Goal: Check status: Verify the current state of an ongoing process or item

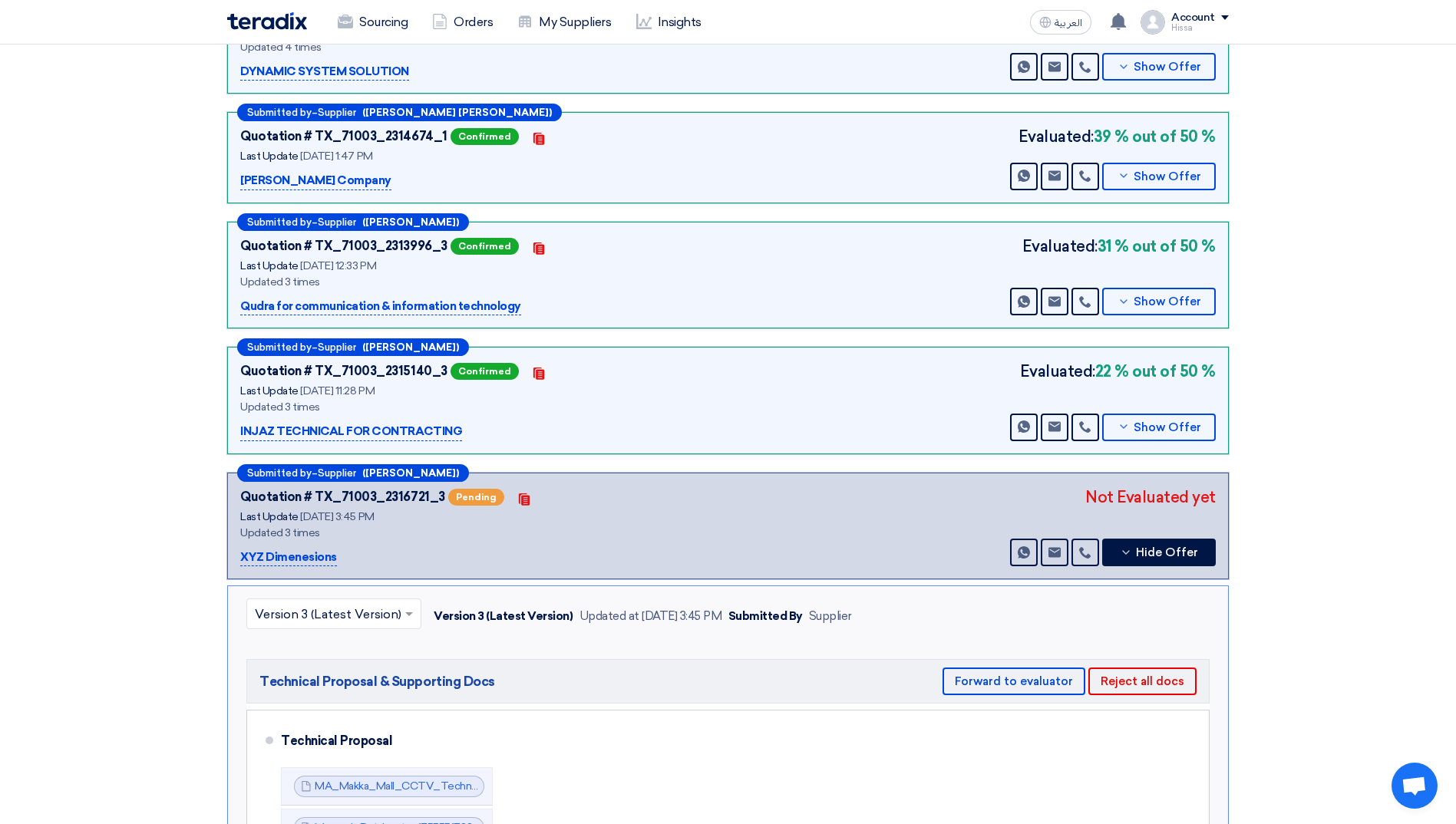
click at [133, 338] on section "Technical Offers Received Show General Evaluation Files Submitted by – Supplier…" at bounding box center [728, 444] width 1456 height 1109
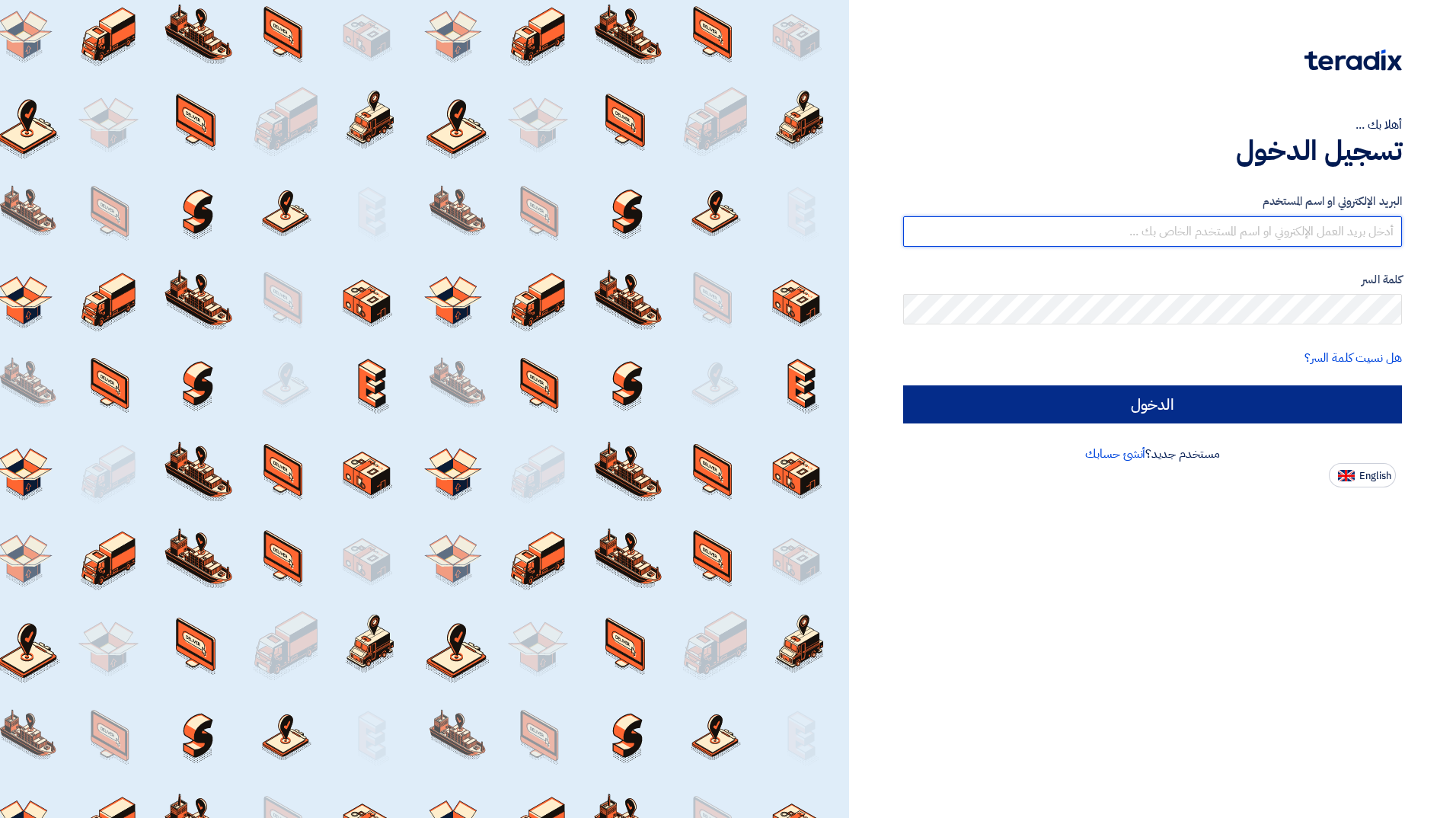
type input "hissah.alsubaie@cenomi.com"
click at [1238, 406] on input "الدخول" at bounding box center [1152, 404] width 499 height 38
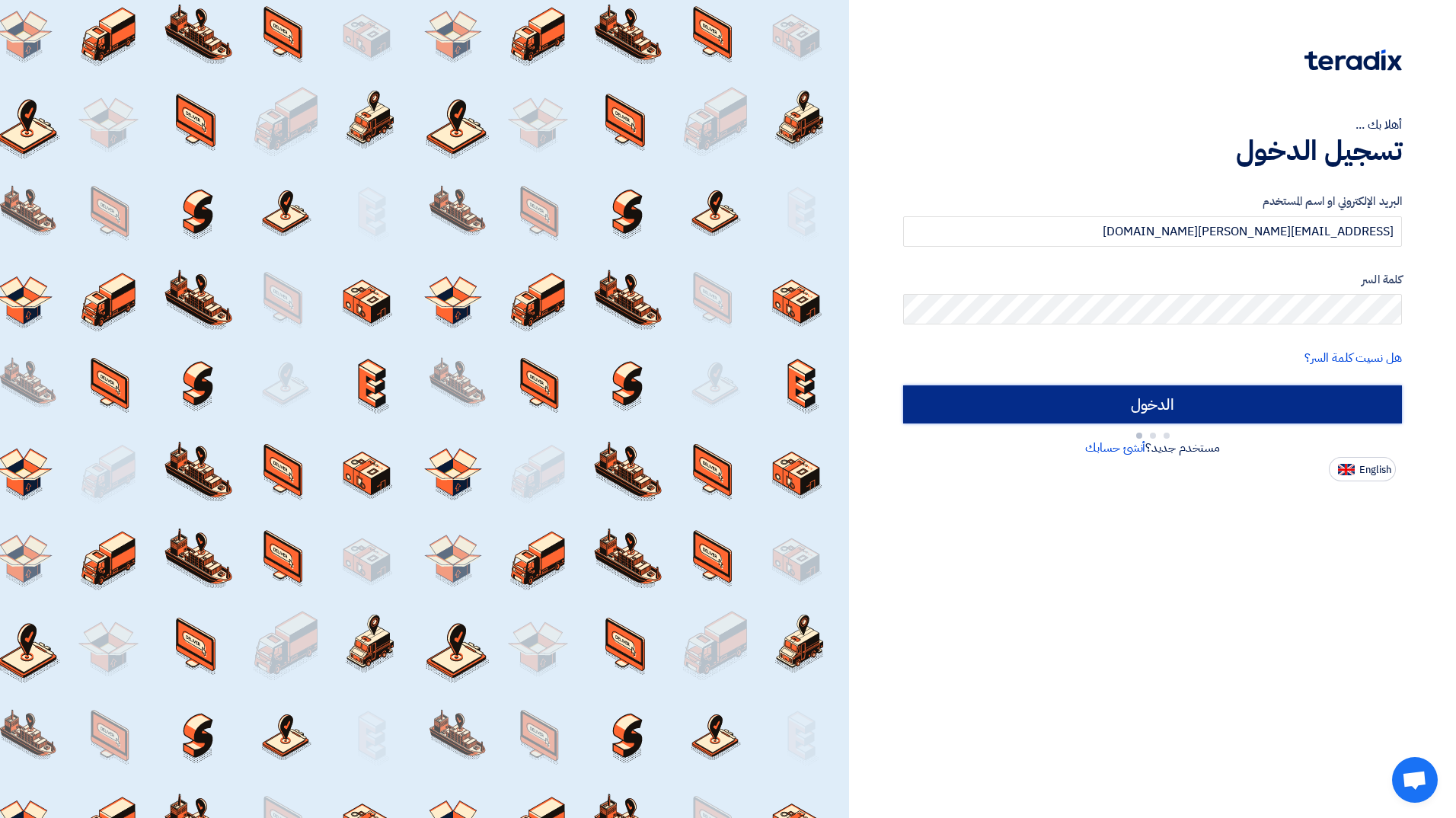
type input "Sign in"
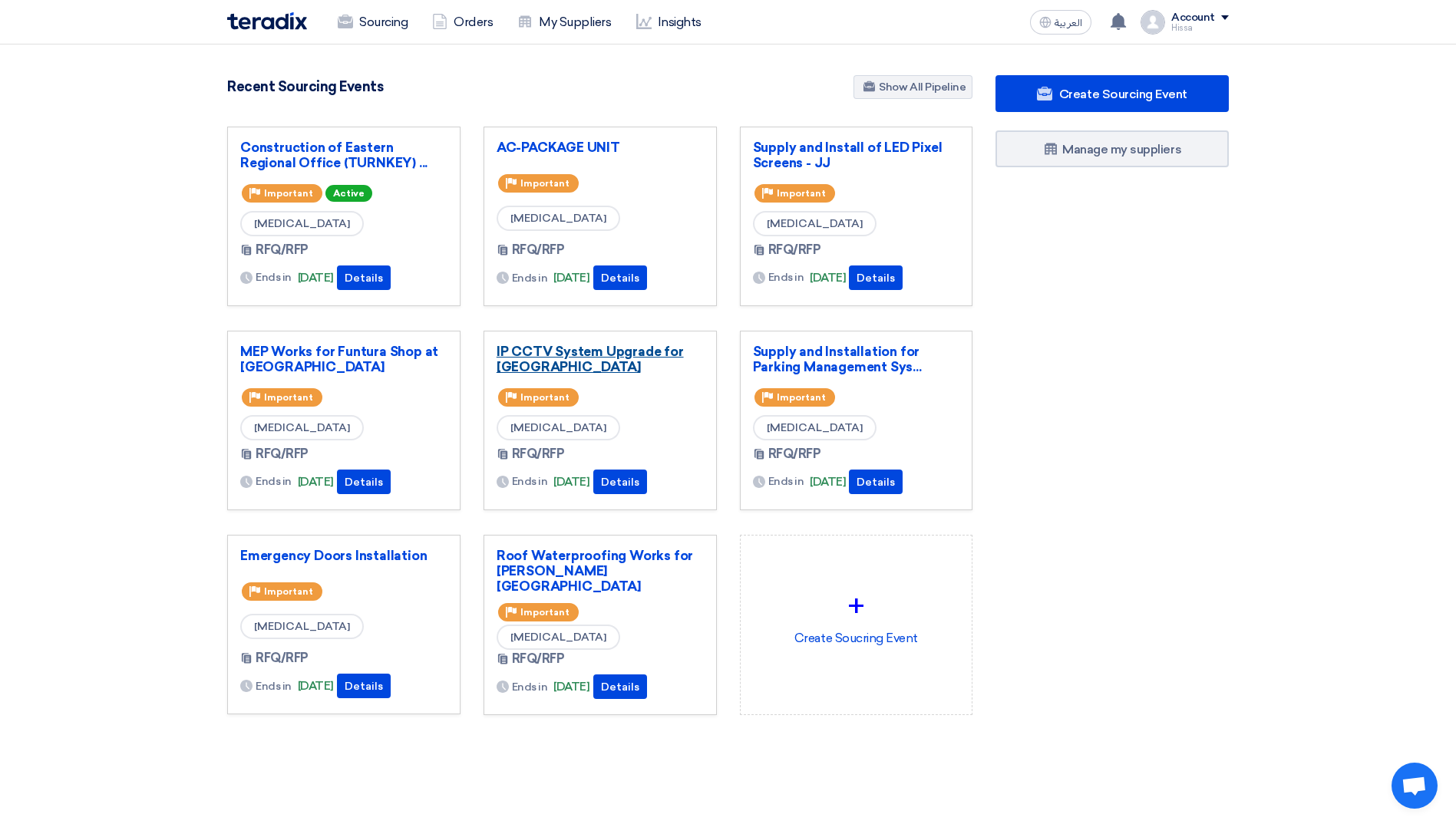
click at [606, 353] on link "IP CCTV System Upgrade for [GEOGRAPHIC_DATA]" at bounding box center [600, 359] width 207 height 31
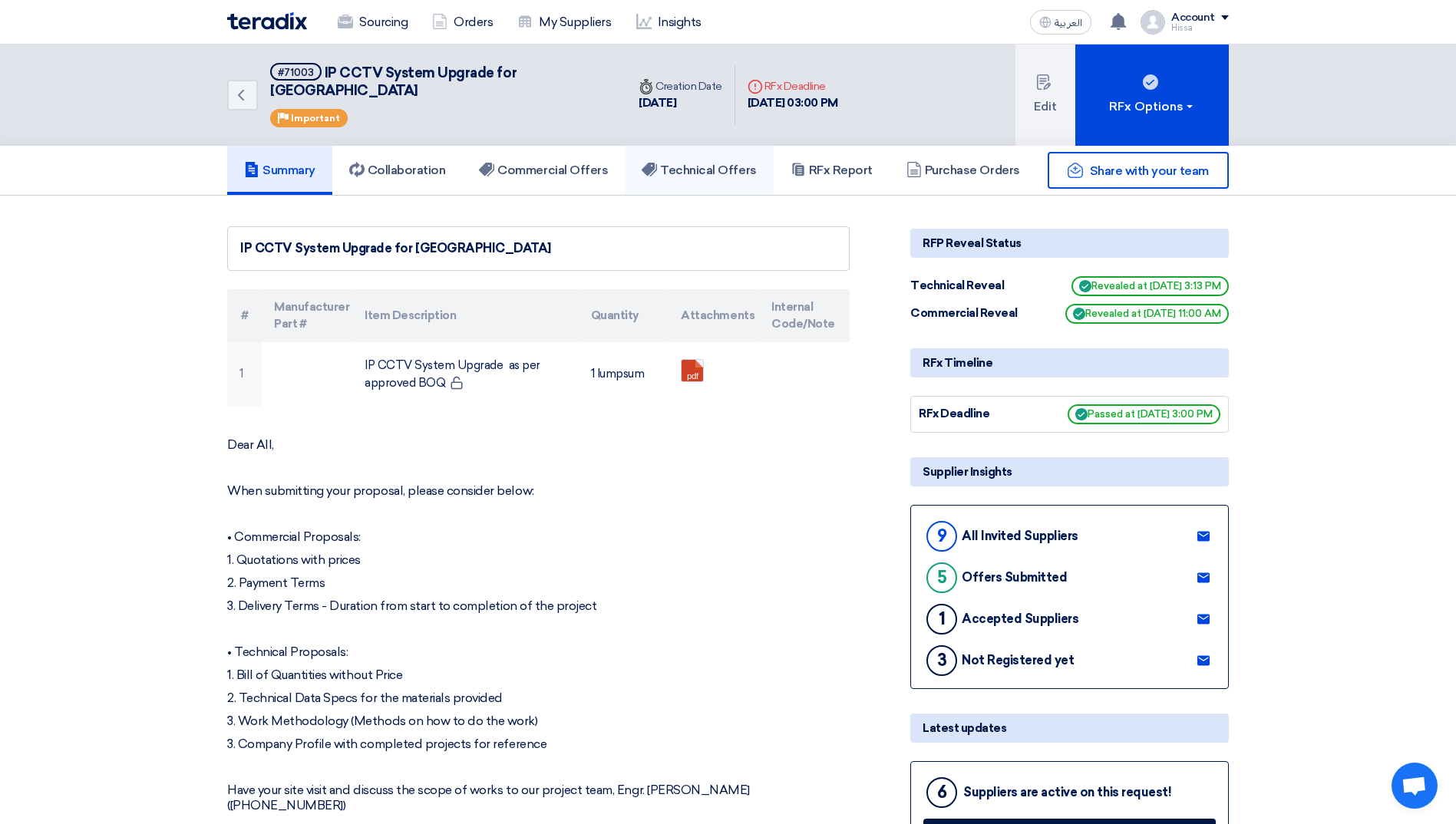
click at [685, 162] on h5 "Technical Offers" at bounding box center [699, 170] width 115 height 15
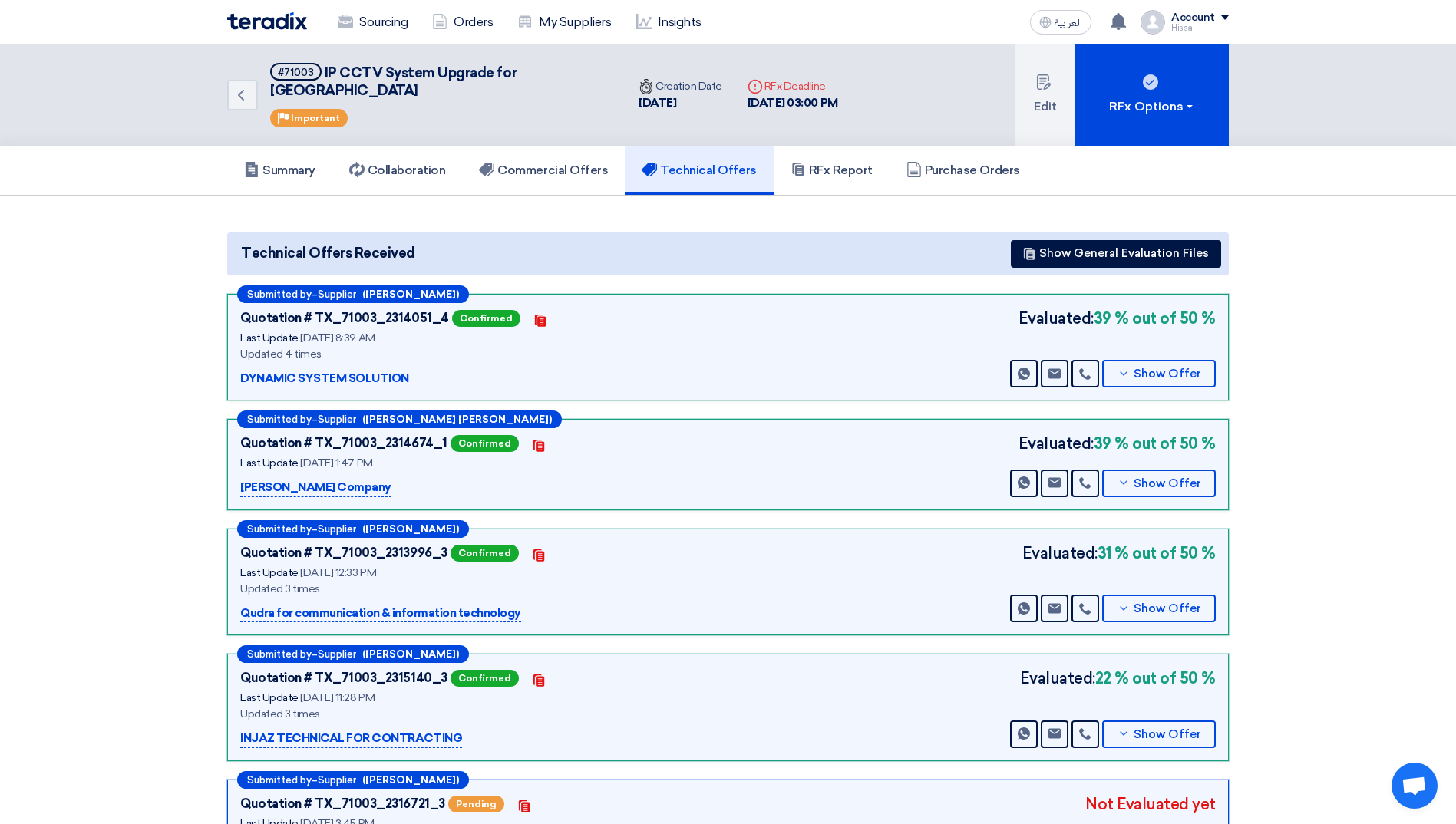
click at [1372, 283] on section "Technical Offers Received Show General Evaluation Files Submitted by – Supplier…" at bounding box center [728, 560] width 1456 height 729
